Goal: Information Seeking & Learning: Learn about a topic

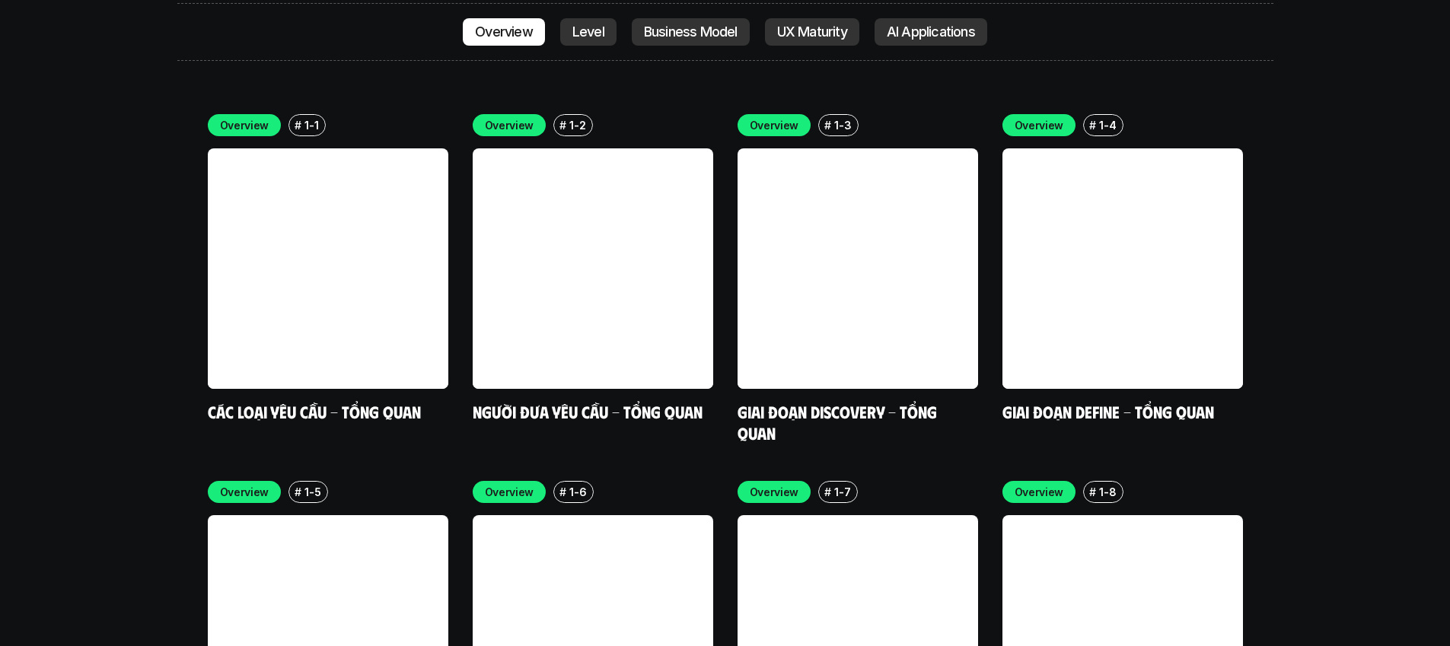
scroll to position [4277, 0]
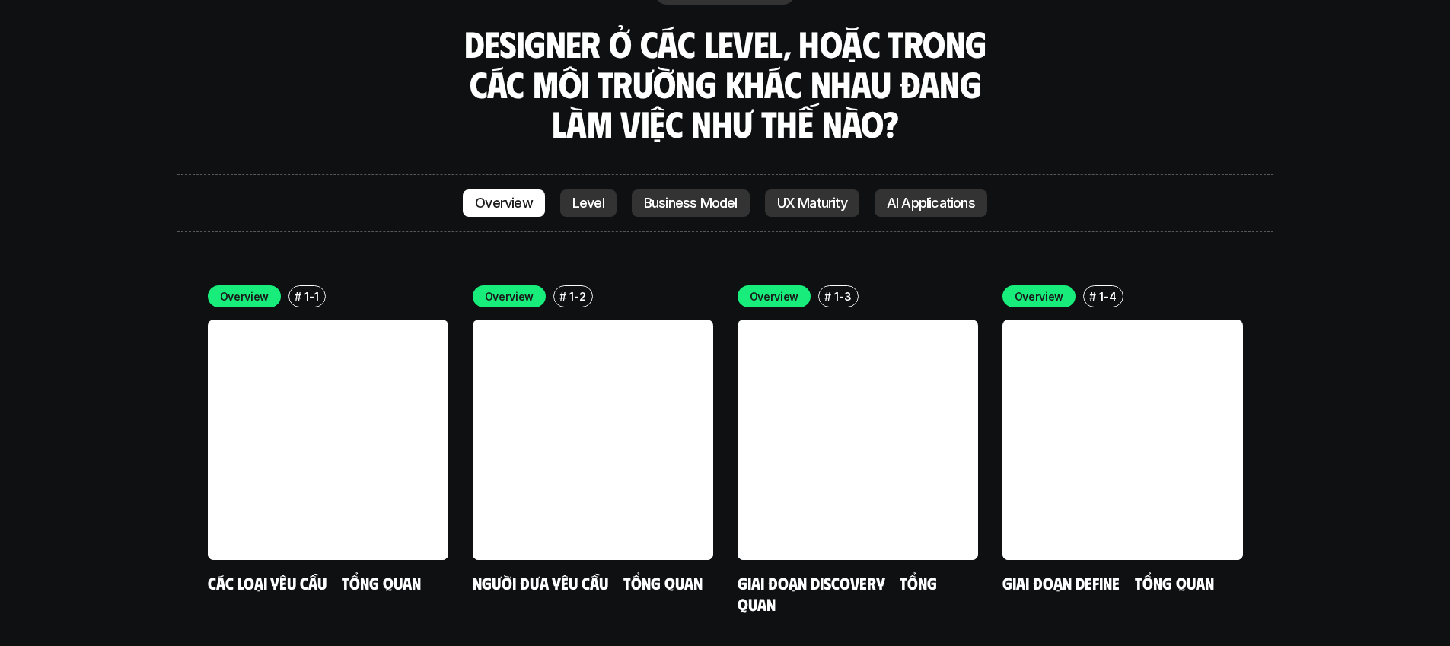
click at [572, 196] on p "Level" at bounding box center [588, 203] width 32 height 15
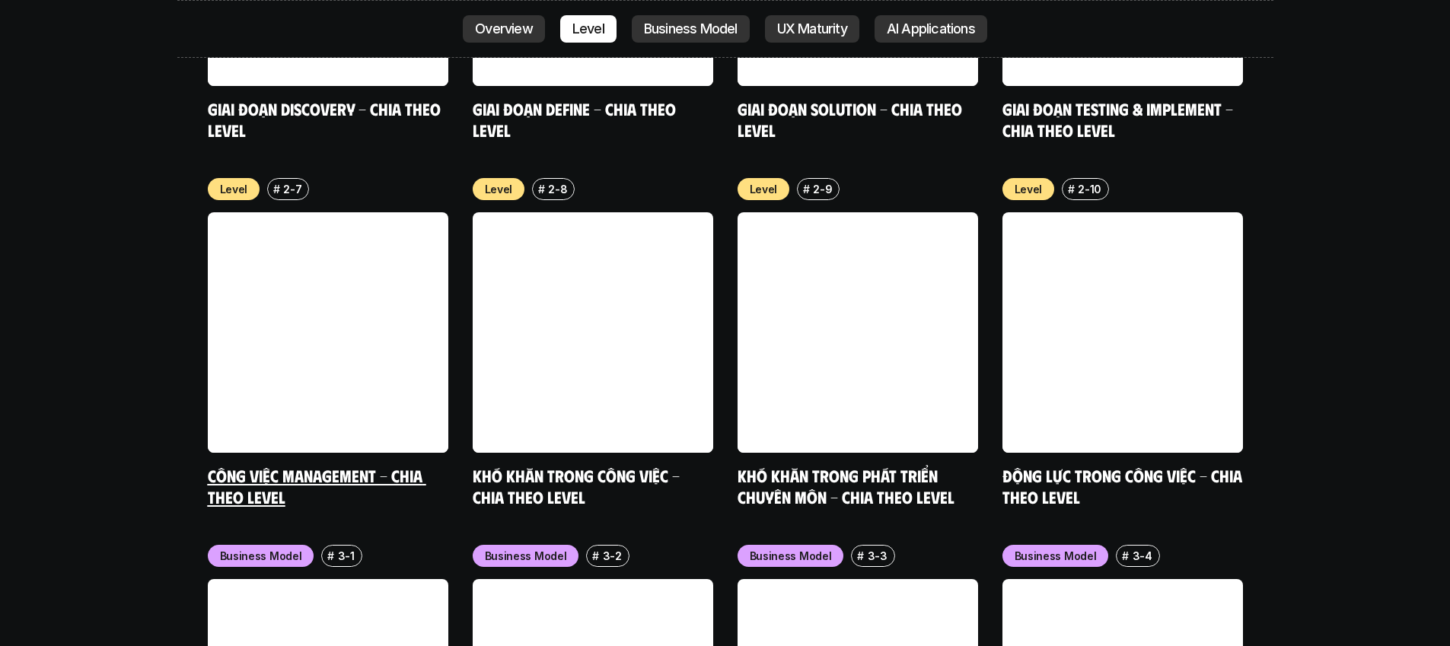
scroll to position [6070, 0]
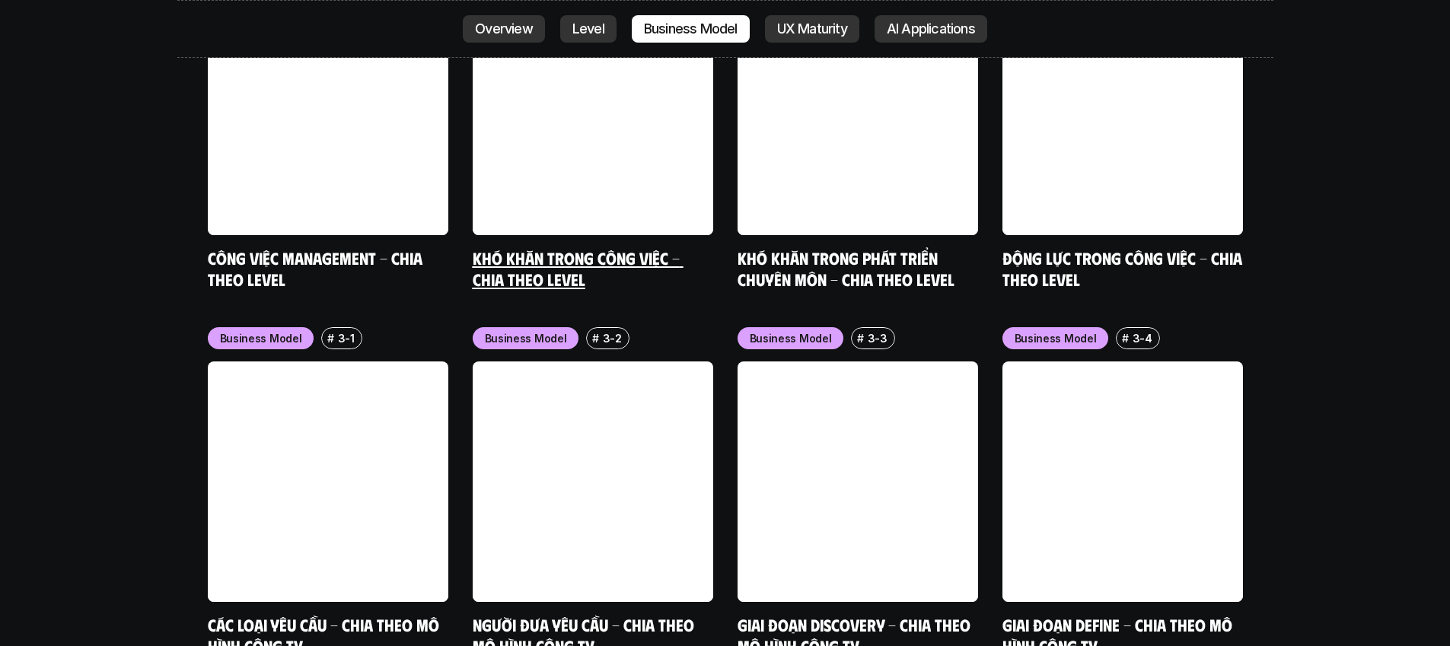
click at [564, 247] on link "Khó khăn trong công việc - Chia theo Level" at bounding box center [578, 268] width 211 height 42
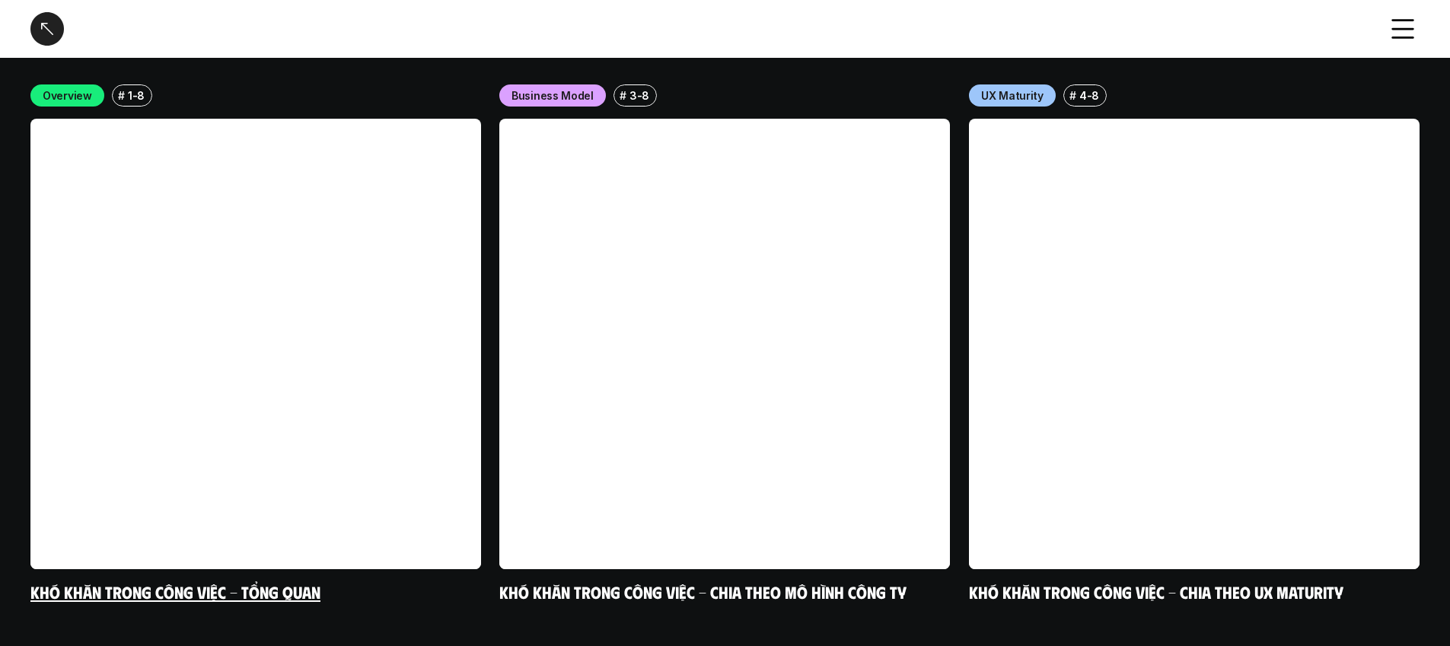
scroll to position [6016, 0]
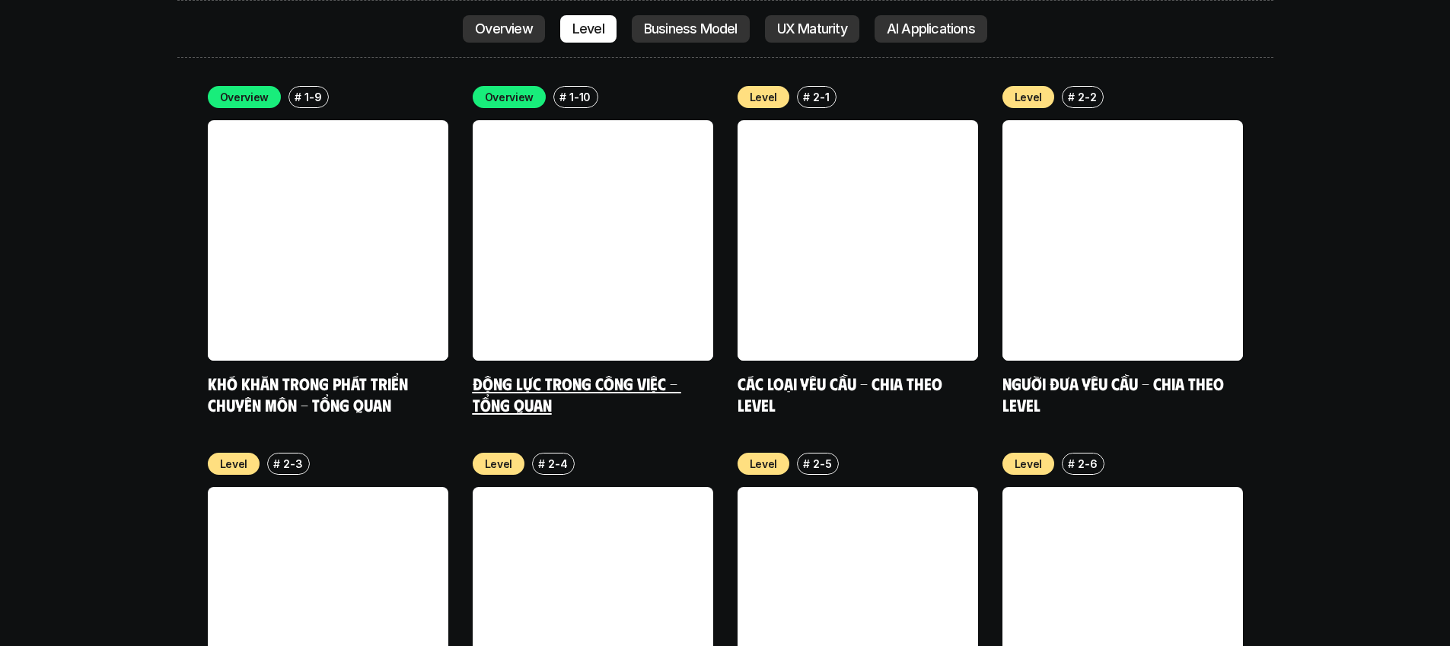
scroll to position [5224, 0]
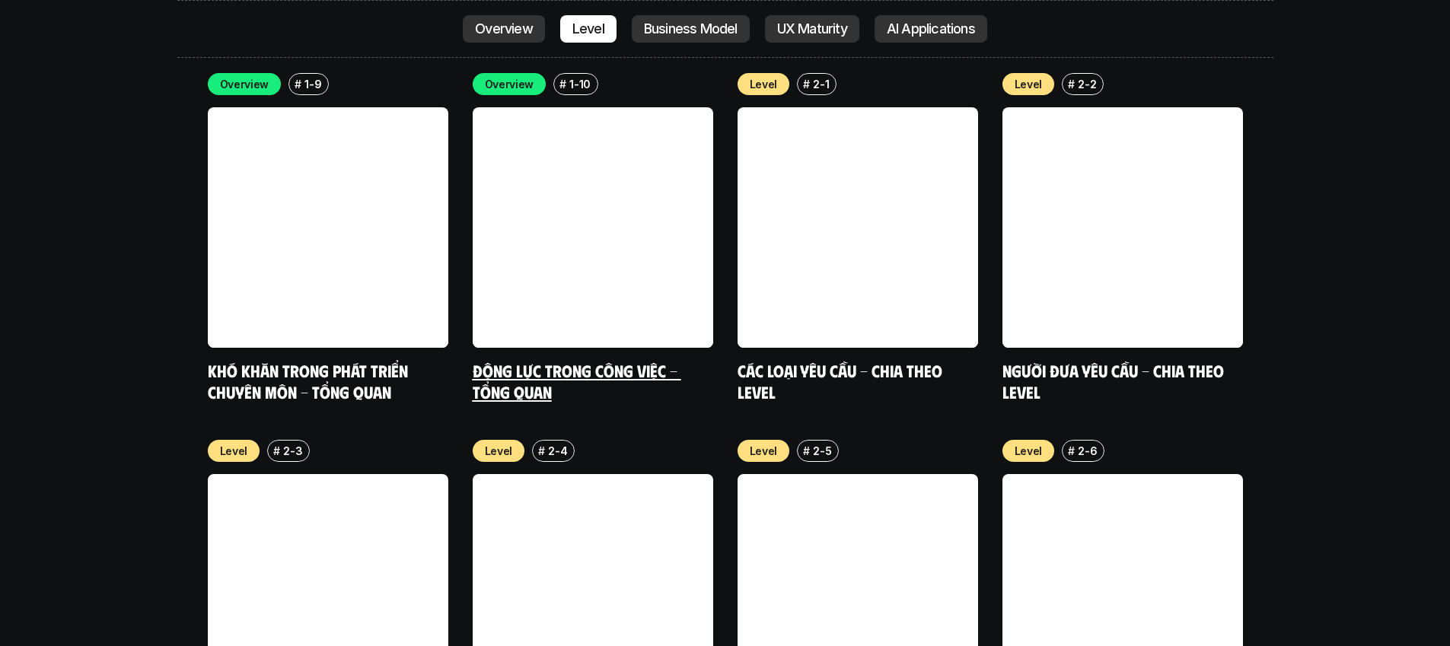
click at [690, 107] on link at bounding box center [593, 227] width 241 height 241
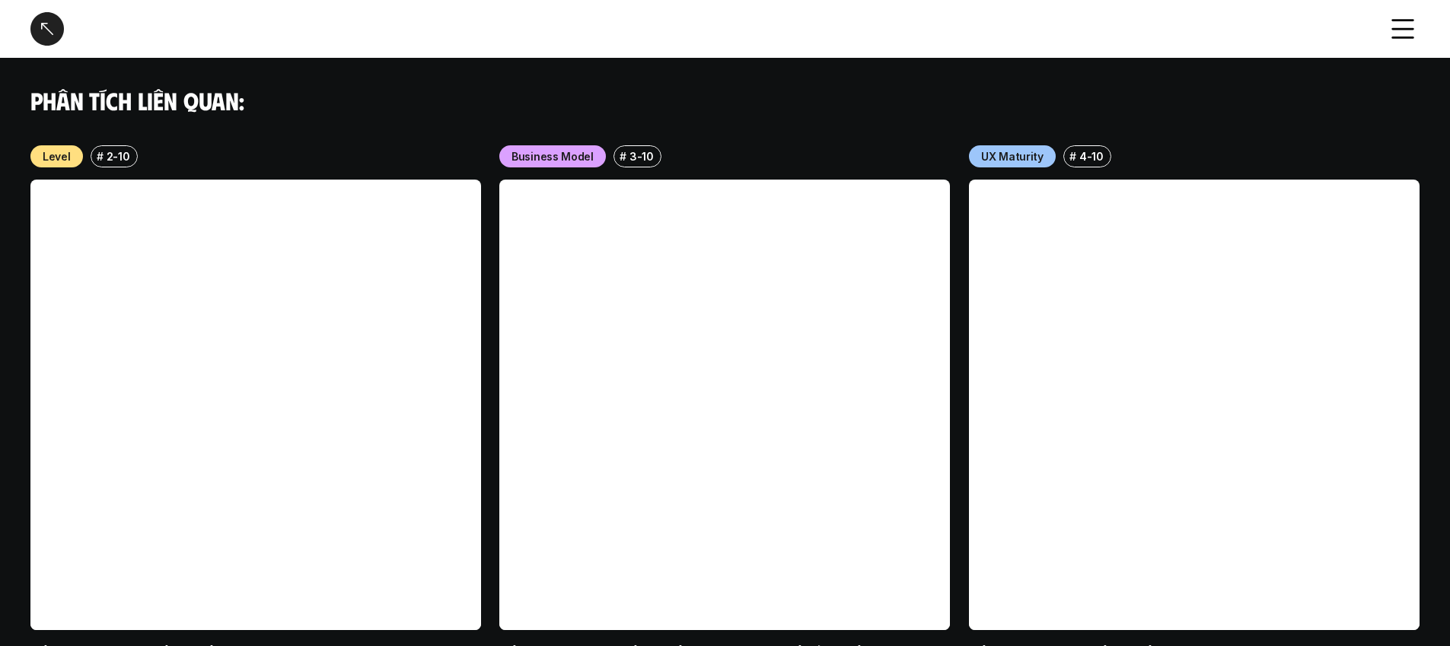
scroll to position [1634, 0]
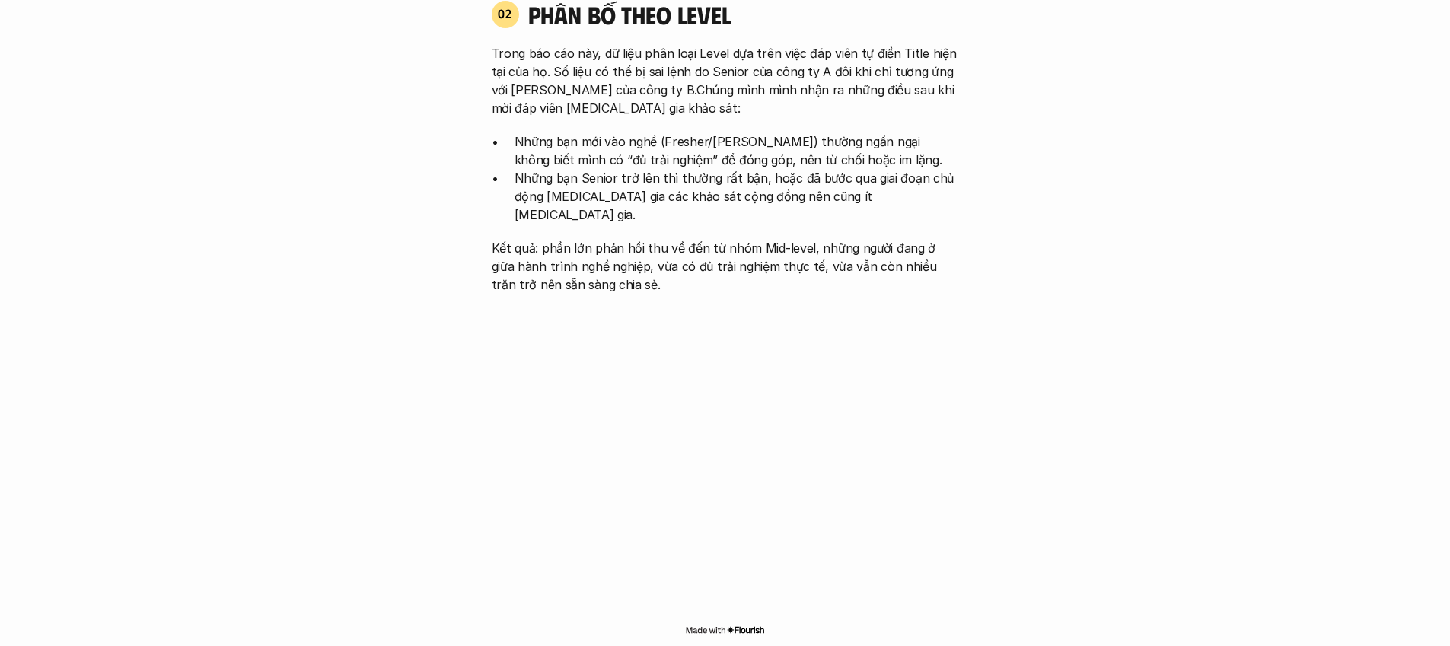
scroll to position [5137, 0]
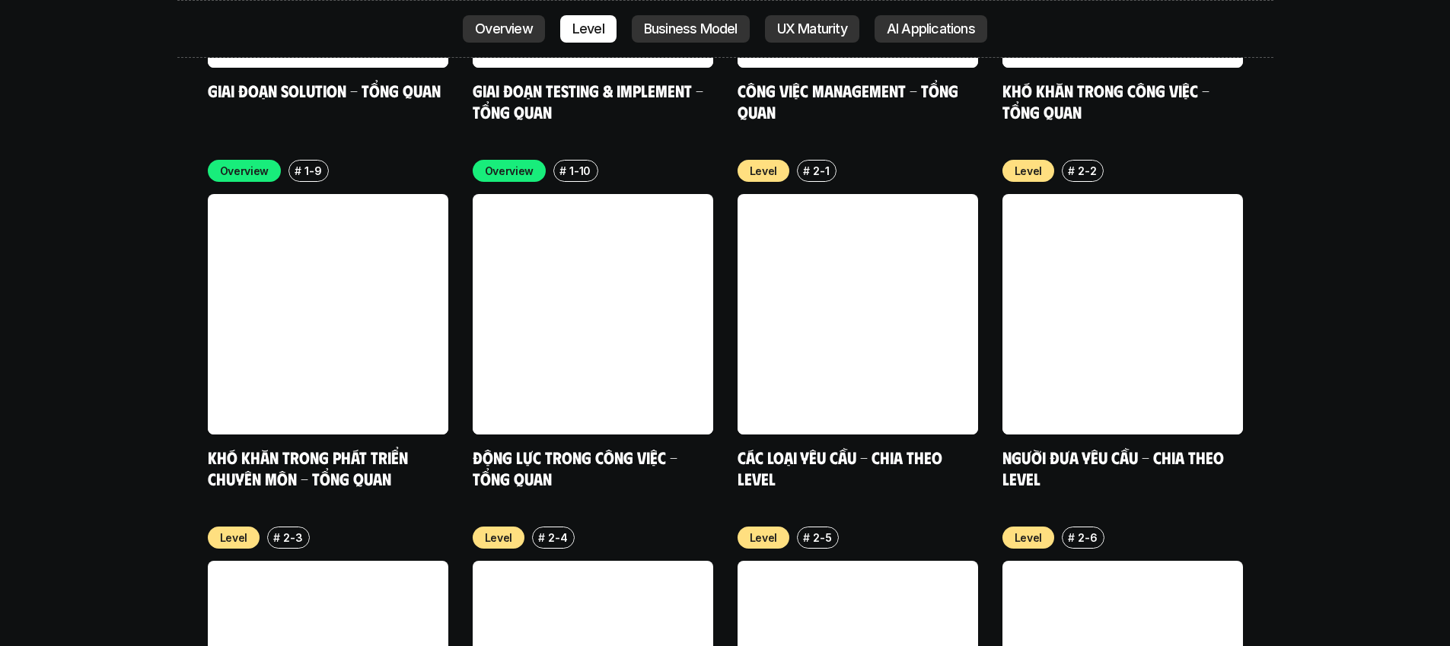
click at [896, 27] on p "AI Applications" at bounding box center [931, 28] width 88 height 15
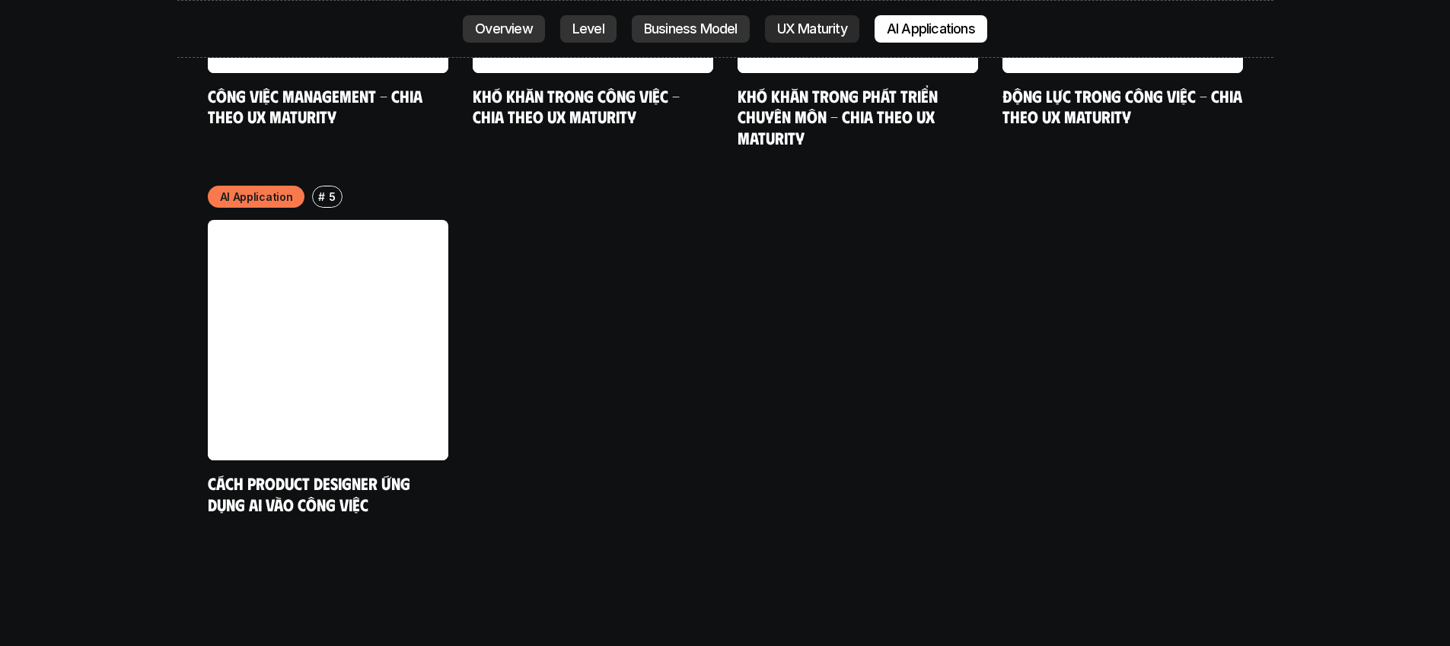
scroll to position [8114, 0]
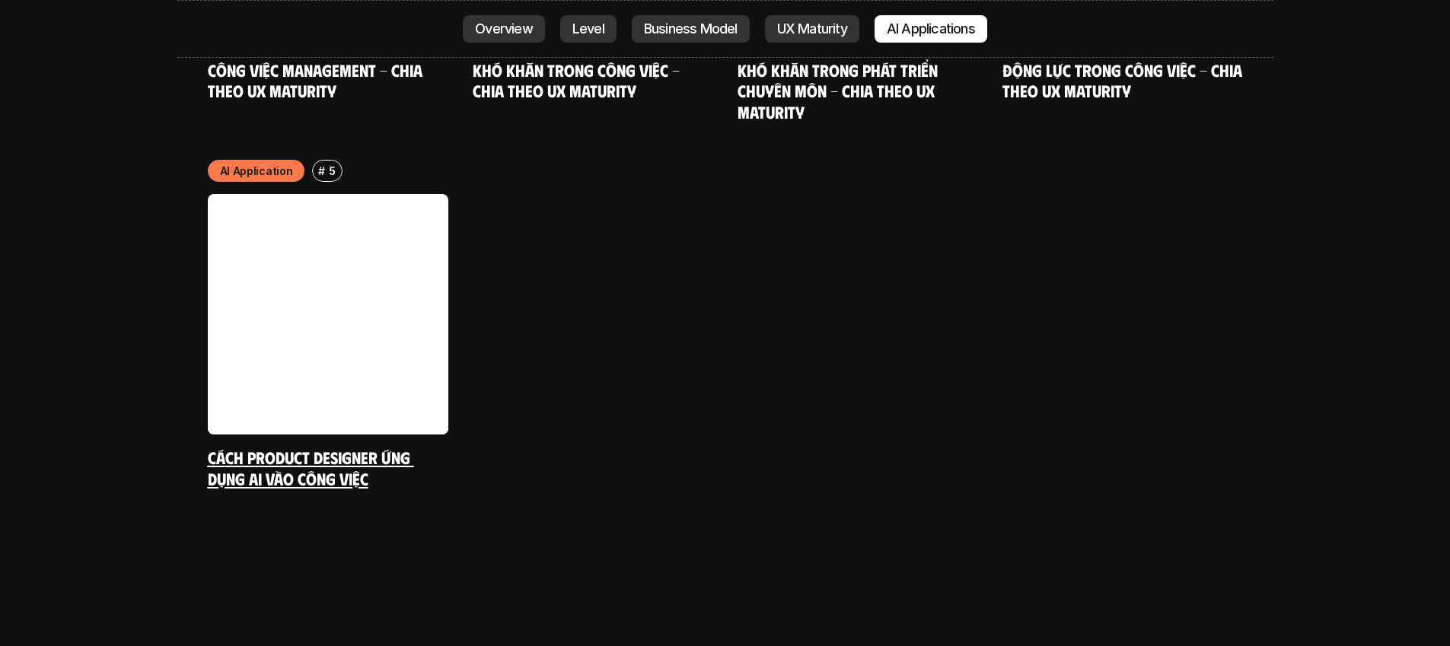
click at [314, 210] on link at bounding box center [328, 314] width 241 height 241
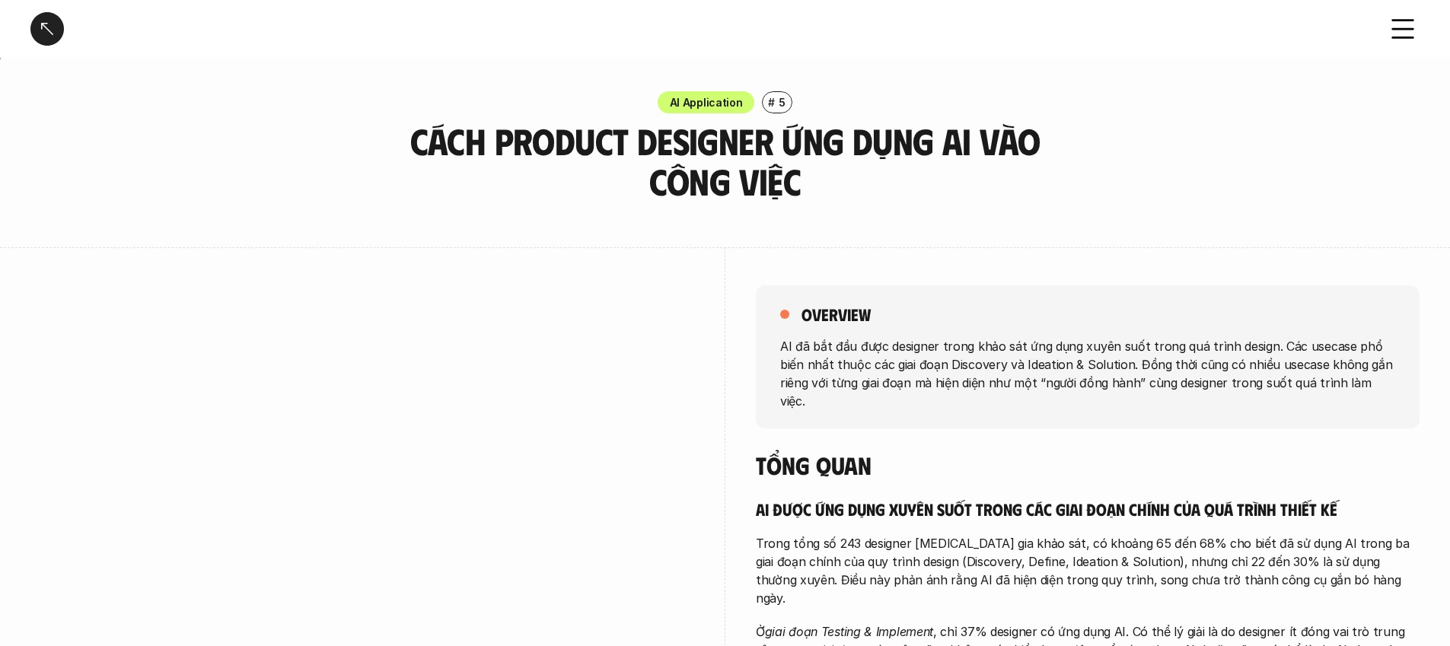
click at [58, 20] on div at bounding box center [46, 28] width 33 height 33
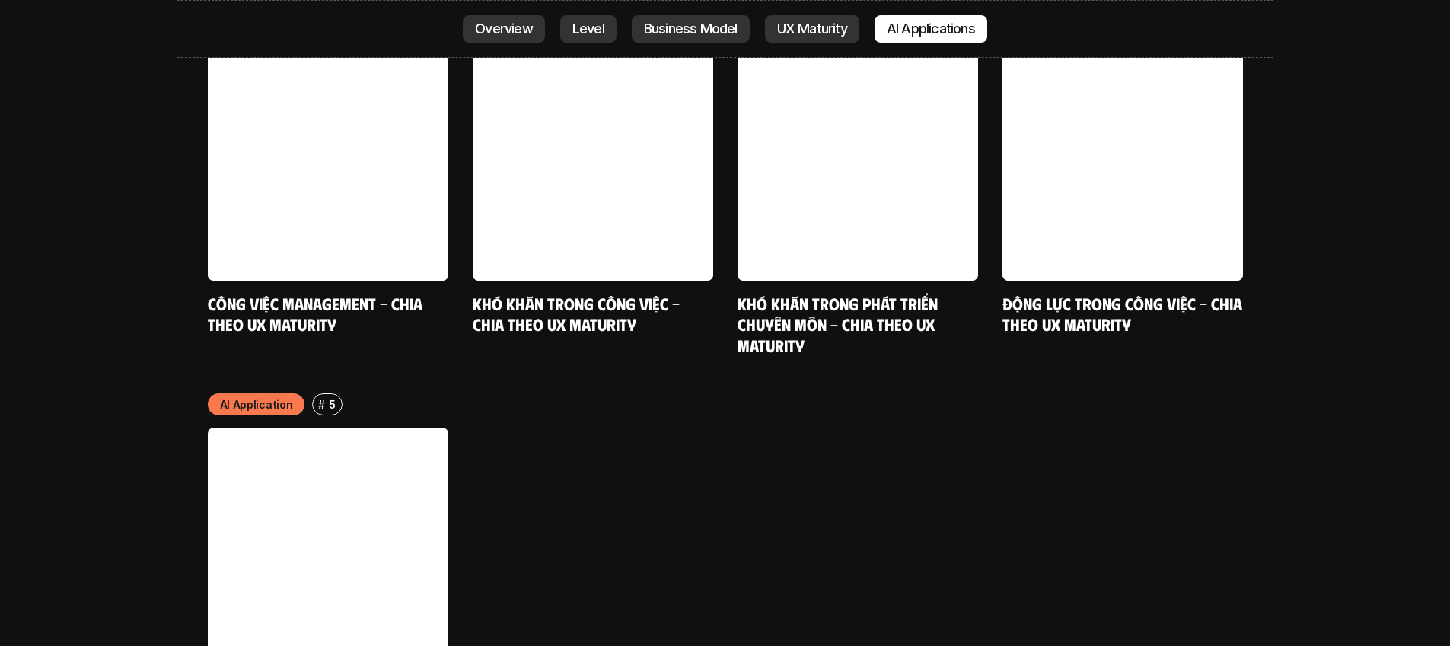
scroll to position [7877, 0]
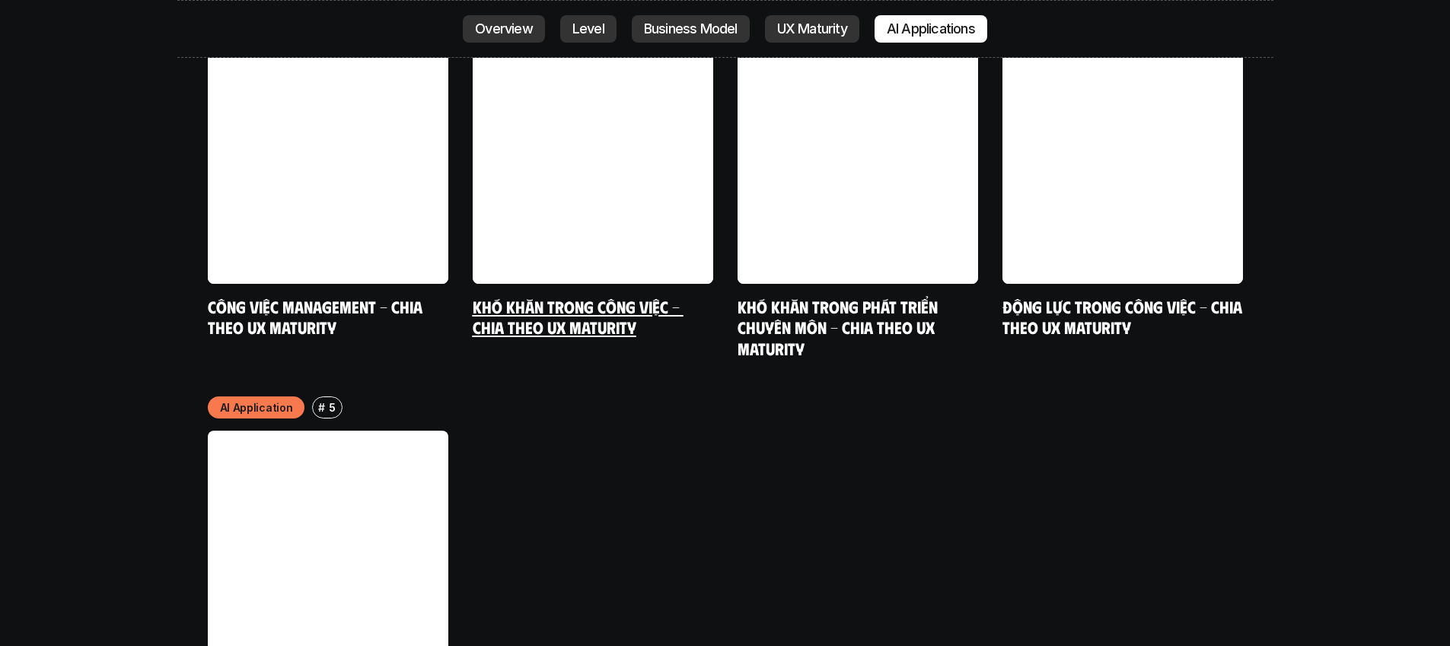
click at [488, 43] on link at bounding box center [593, 163] width 241 height 241
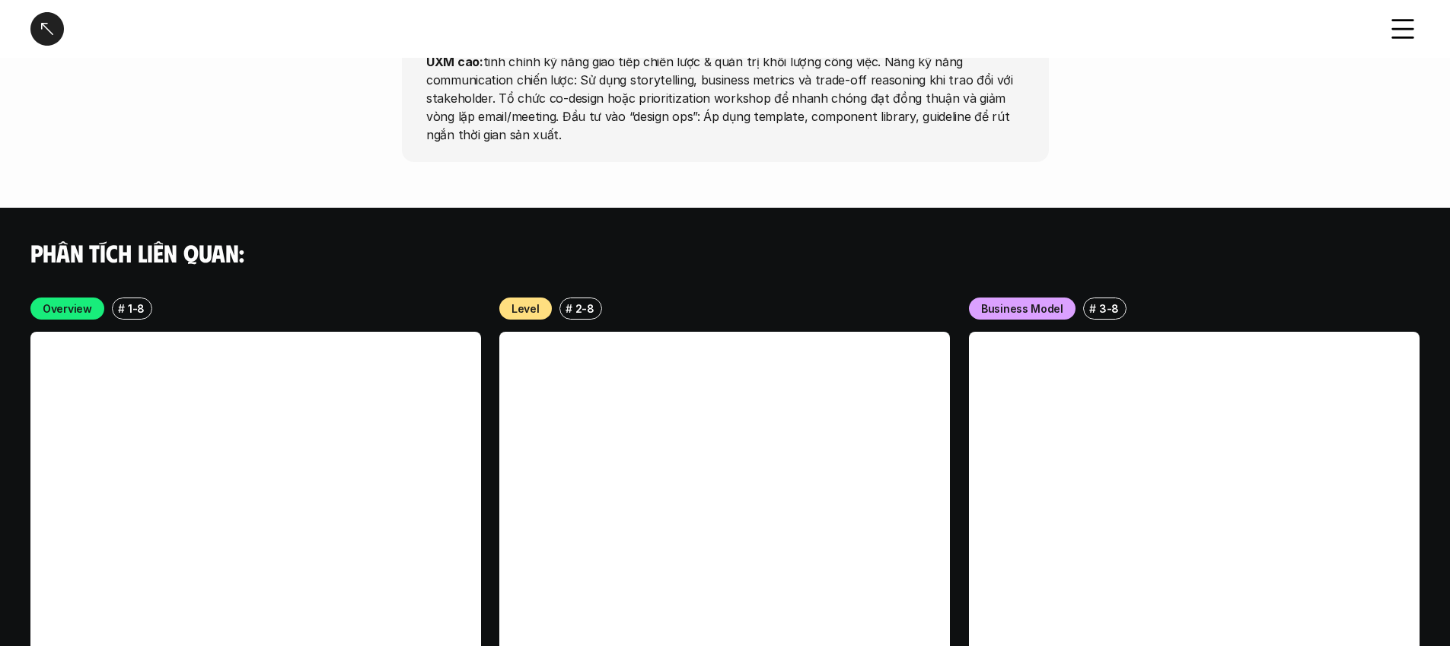
scroll to position [3849, 0]
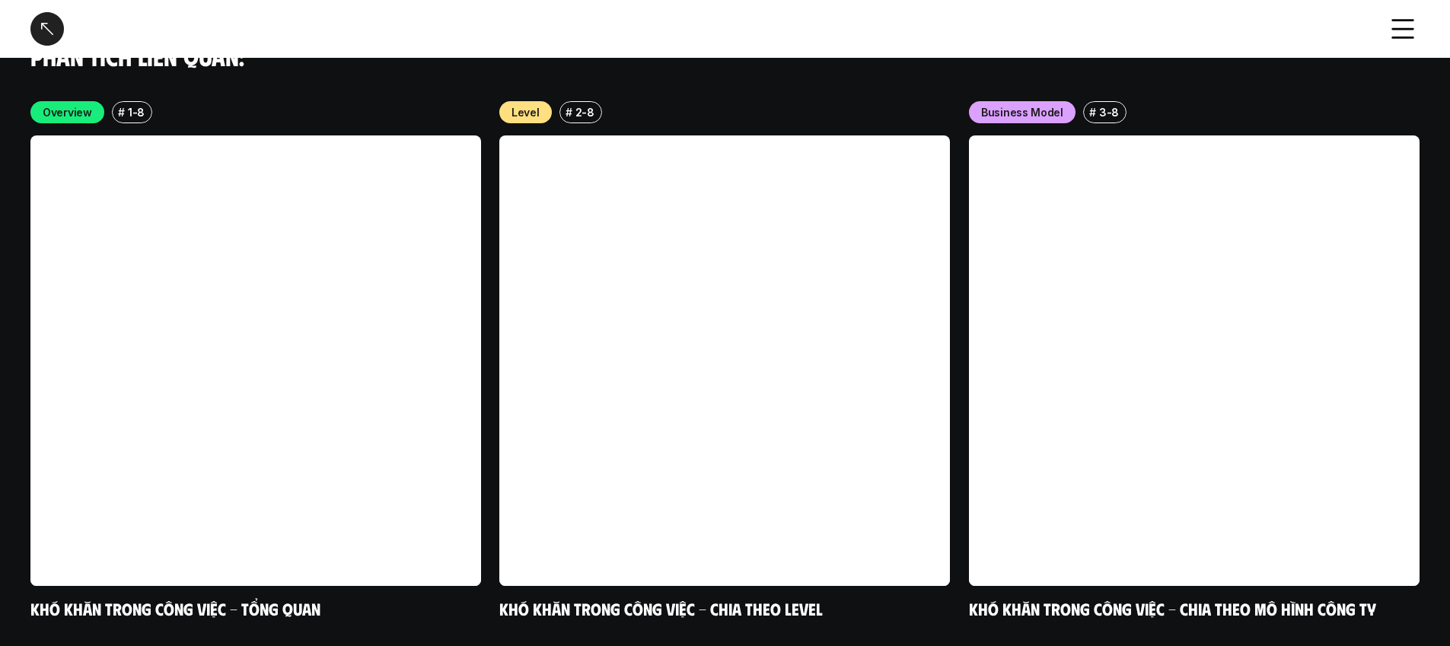
click at [33, 39] on div at bounding box center [46, 28] width 33 height 33
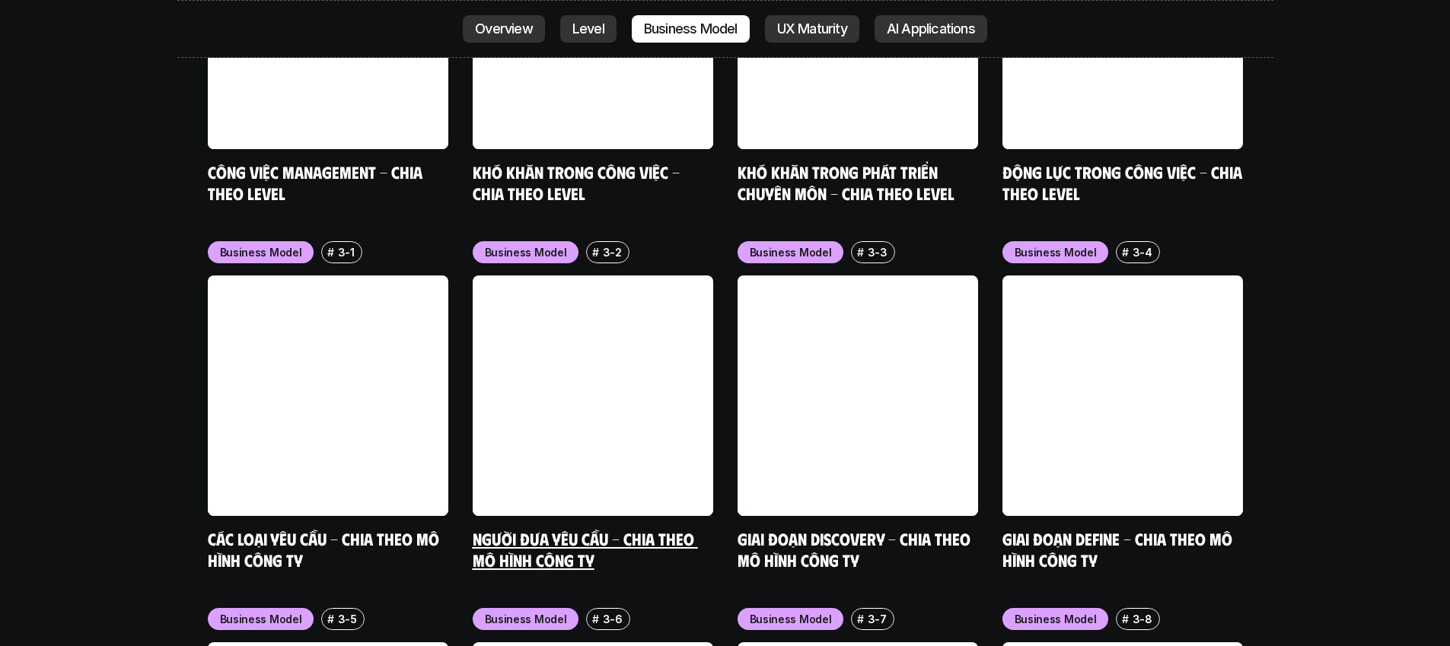
scroll to position [6165, 0]
